Goal: Transaction & Acquisition: Purchase product/service

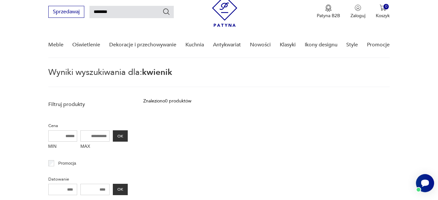
type input "********"
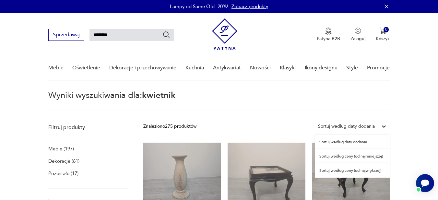
click at [353, 123] on div "Sortuj według daty dodania" at bounding box center [346, 126] width 57 height 7
click at [378, 157] on div "Sortuj według ceny (od najmniejszej)" at bounding box center [351, 156] width 75 height 14
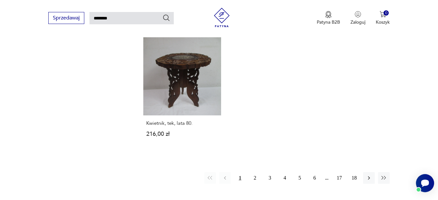
scroll to position [800, 0]
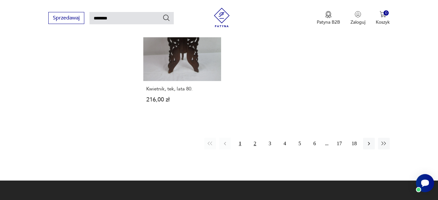
click at [253, 143] on button "2" at bounding box center [255, 144] width 12 height 12
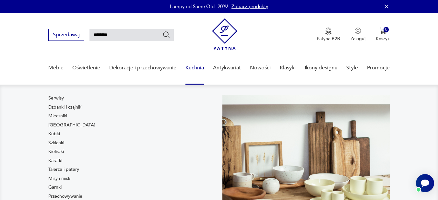
click at [195, 69] on link "Kuchnia" at bounding box center [194, 67] width 18 height 25
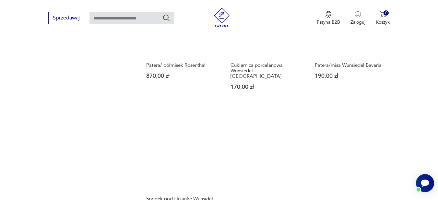
scroll to position [887, 0]
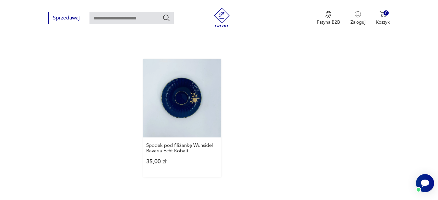
click at [201, 119] on link "Spodek pod filiżankę Wunsidel Bavaria Echt Kobalt 35,00 zł" at bounding box center [182, 117] width 78 height 117
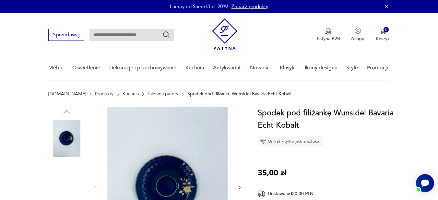
scroll to position [130, 0]
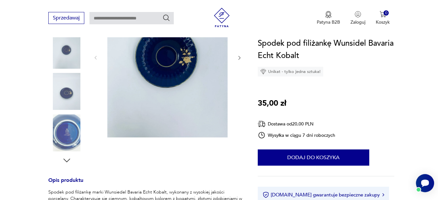
click at [238, 56] on icon "button" at bounding box center [239, 58] width 6 height 6
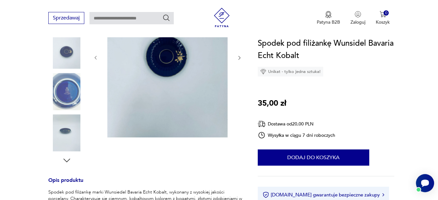
click at [238, 56] on icon "button" at bounding box center [239, 58] width 6 height 6
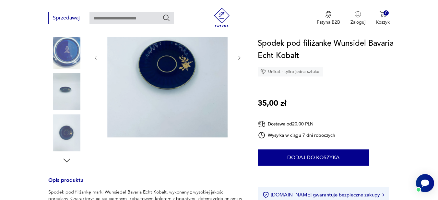
click at [238, 56] on icon "button" at bounding box center [239, 58] width 6 height 6
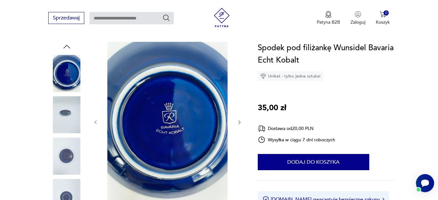
scroll to position [65, 0]
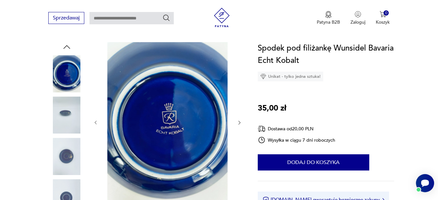
click at [237, 120] on icon "button" at bounding box center [239, 123] width 6 height 6
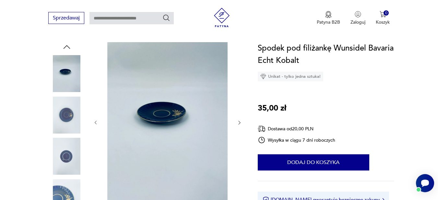
click at [237, 120] on button "button" at bounding box center [239, 123] width 6 height 6
